Goal: Task Accomplishment & Management: Use online tool/utility

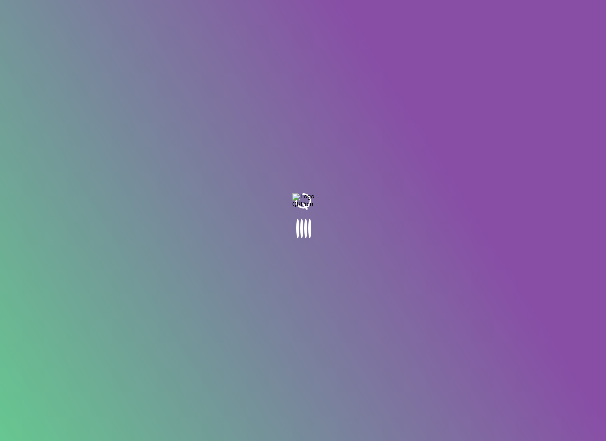
click at [305, 224] on body at bounding box center [303, 220] width 606 height 441
click at [308, 218] on body at bounding box center [303, 220] width 606 height 441
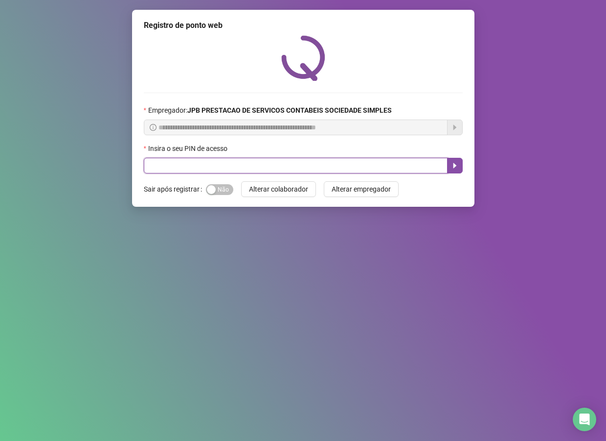
click at [307, 162] on input "text" at bounding box center [296, 166] width 304 height 16
type input "*****"
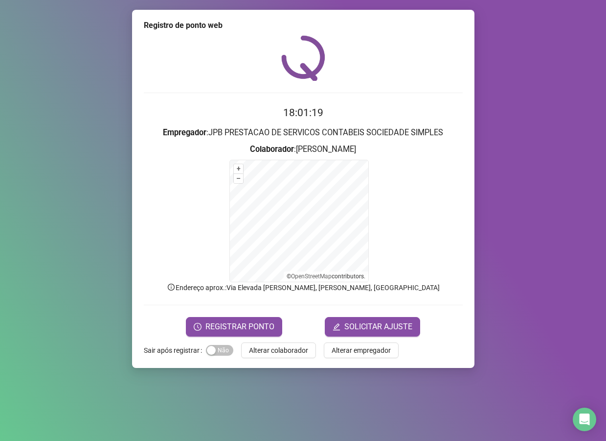
click at [246, 312] on form "18:01:19 Empregador : JPB PRESTACAO DE SERVICOS CONTABEIS SOCIEDADE SIMPLES Col…" at bounding box center [303, 220] width 319 height 231
click at [270, 301] on form "18:01:20 Empregador : JPB PRESTACAO DE SERVICOS CONTABEIS SOCIEDADE SIMPLES Col…" at bounding box center [303, 220] width 319 height 231
click at [256, 334] on button "REGISTRAR PONTO" at bounding box center [234, 327] width 96 height 20
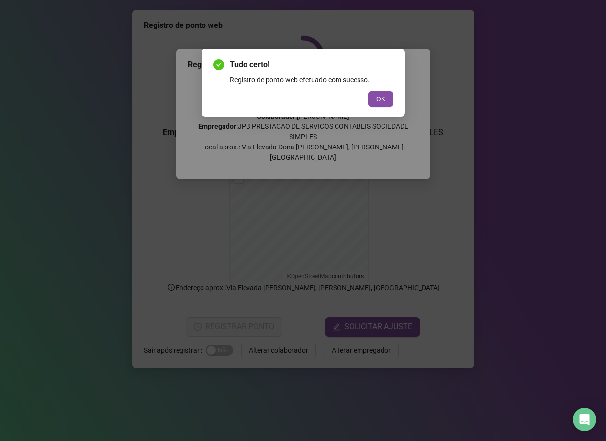
click at [394, 106] on div "Tudo certo! Registro de ponto web efetuado com sucesso. OK" at bounding box center [304, 83] width 204 height 68
click at [383, 102] on span "OK" at bounding box center [380, 98] width 9 height 11
